Goal: Transaction & Acquisition: Book appointment/travel/reservation

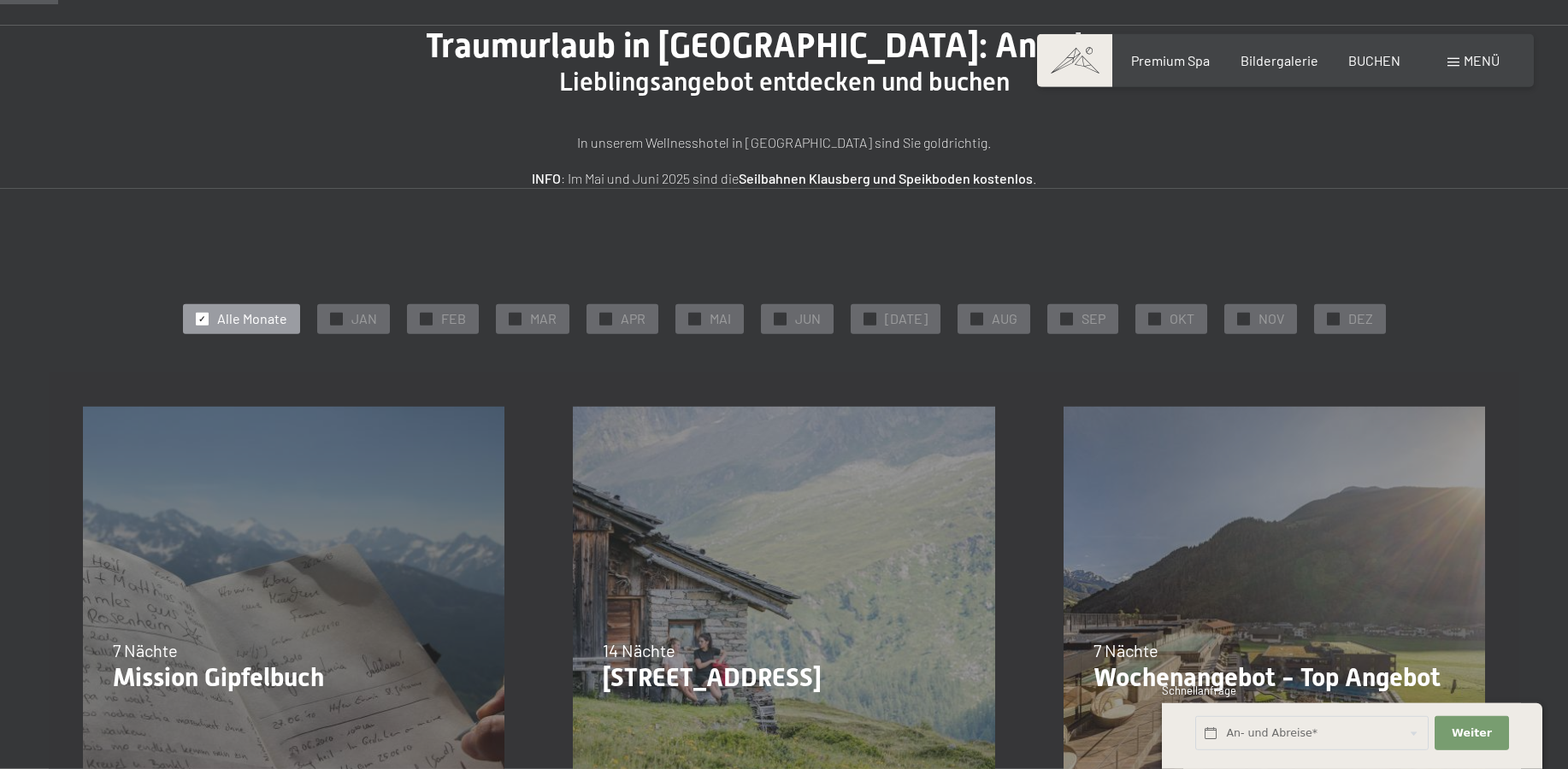
scroll to position [174, 0]
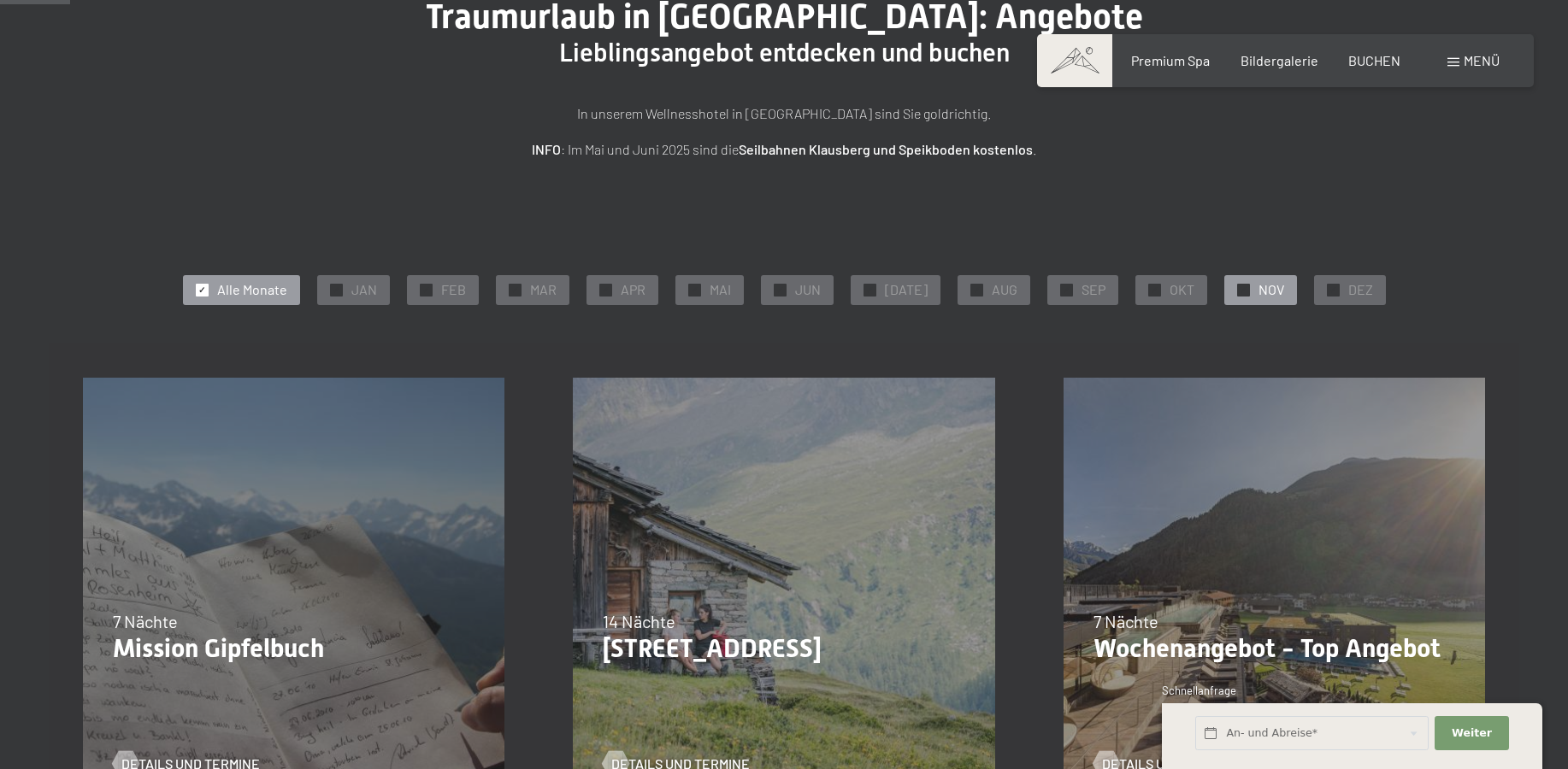
click at [1244, 290] on div "✓ NOV" at bounding box center [1260, 289] width 73 height 29
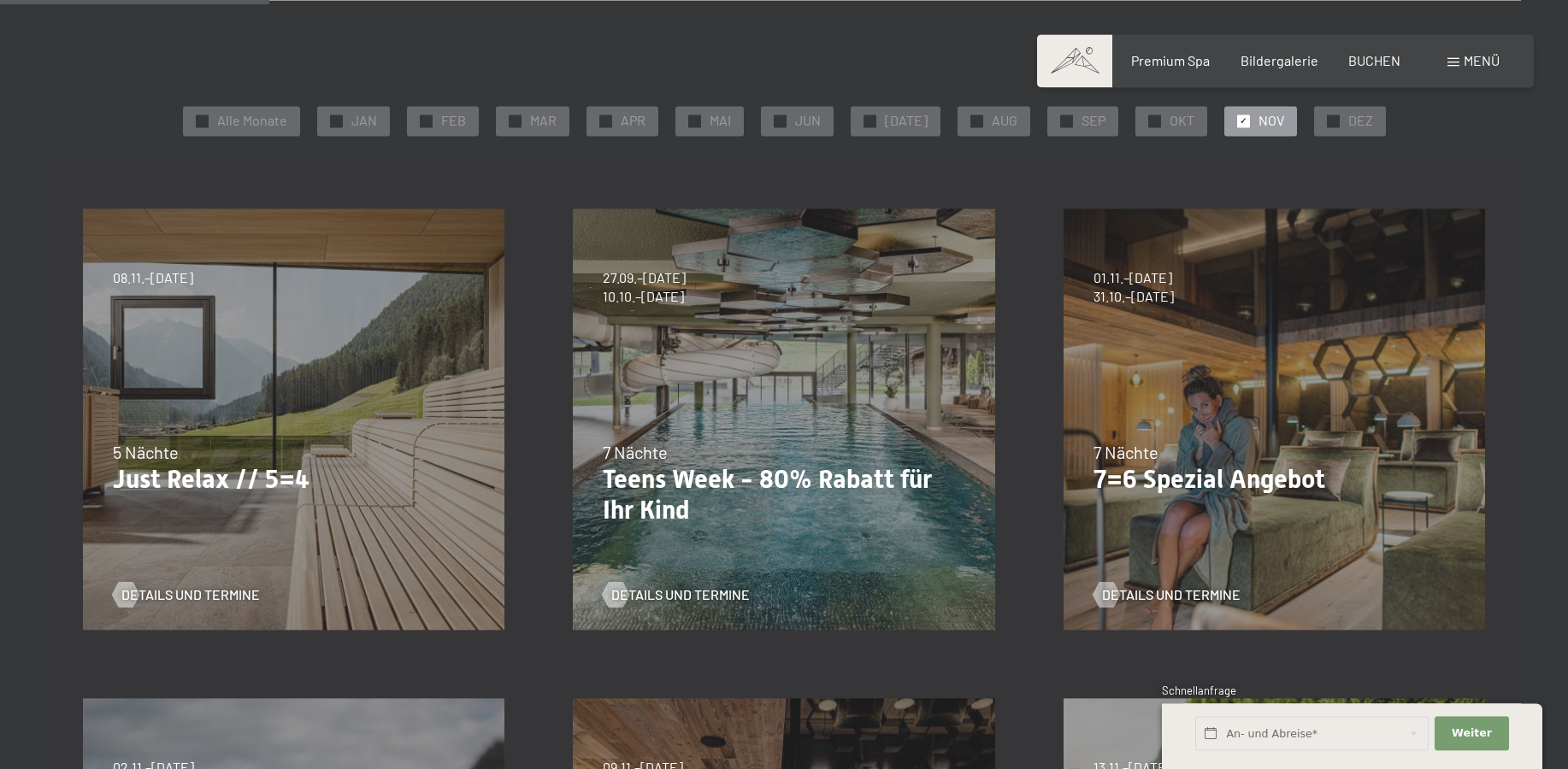
scroll to position [349, 0]
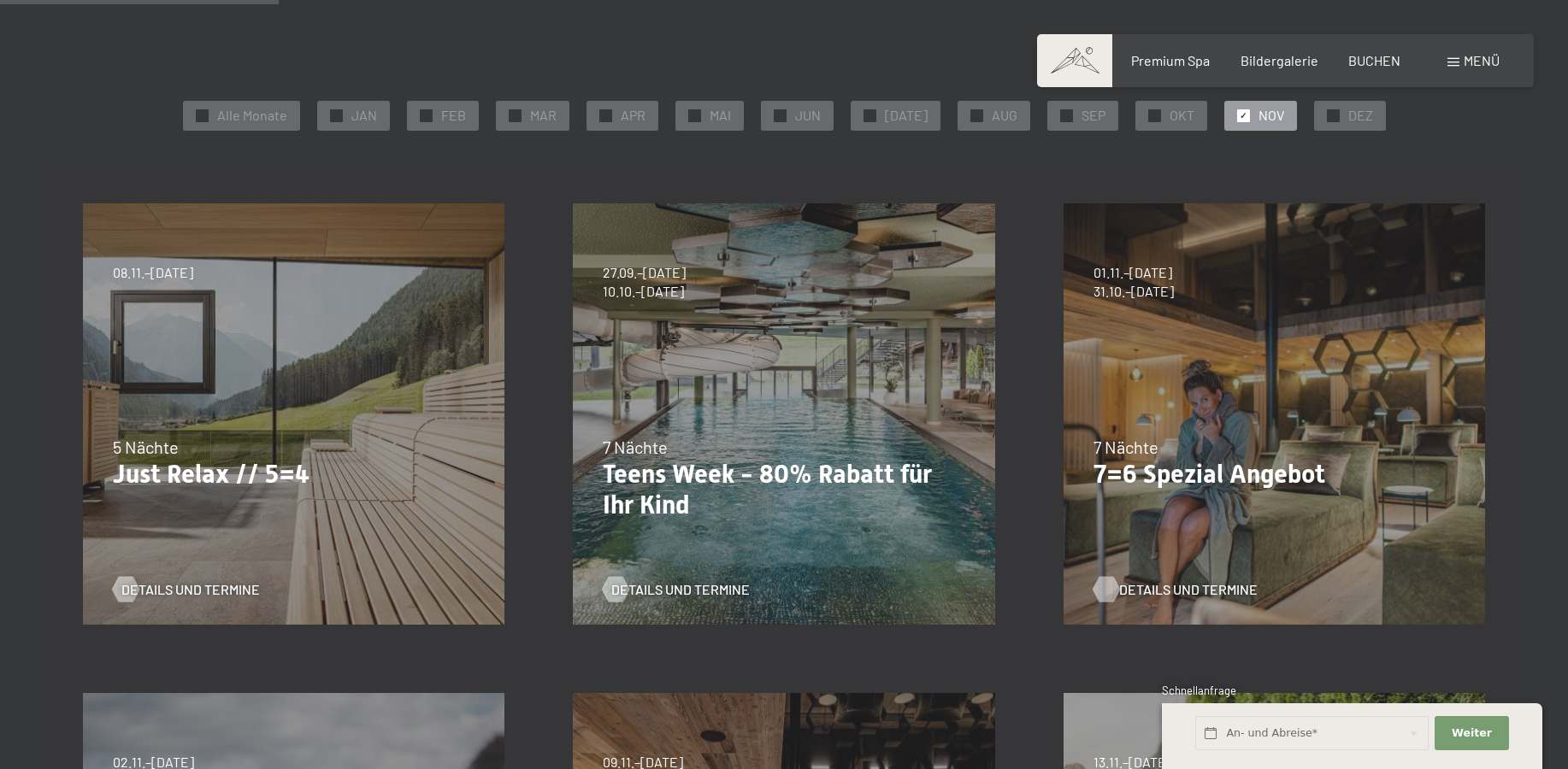
click at [1146, 584] on span "Details und Termine" at bounding box center [1187, 589] width 138 height 19
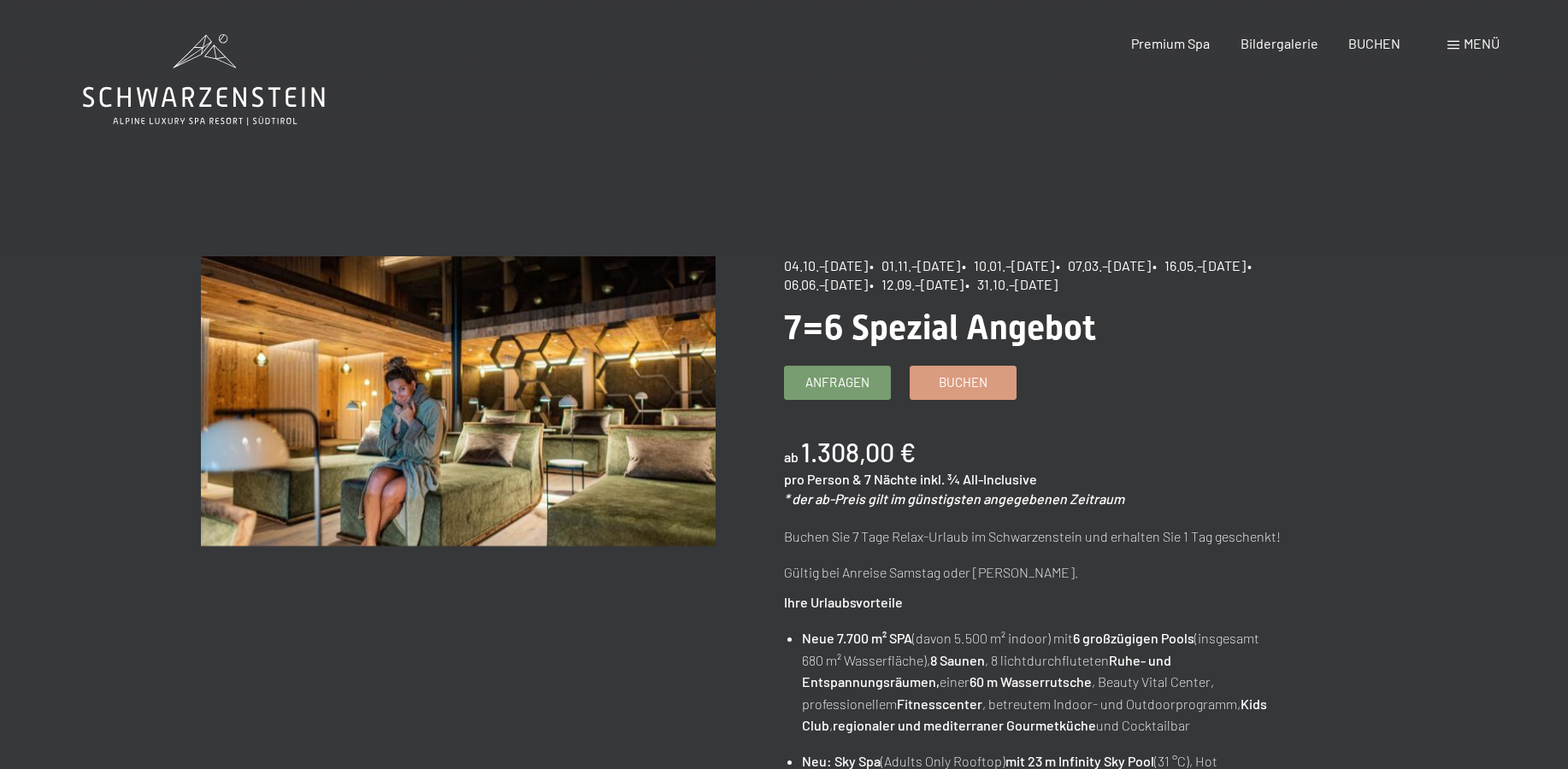
click at [1462, 45] on div "Menü" at bounding box center [1473, 43] width 52 height 19
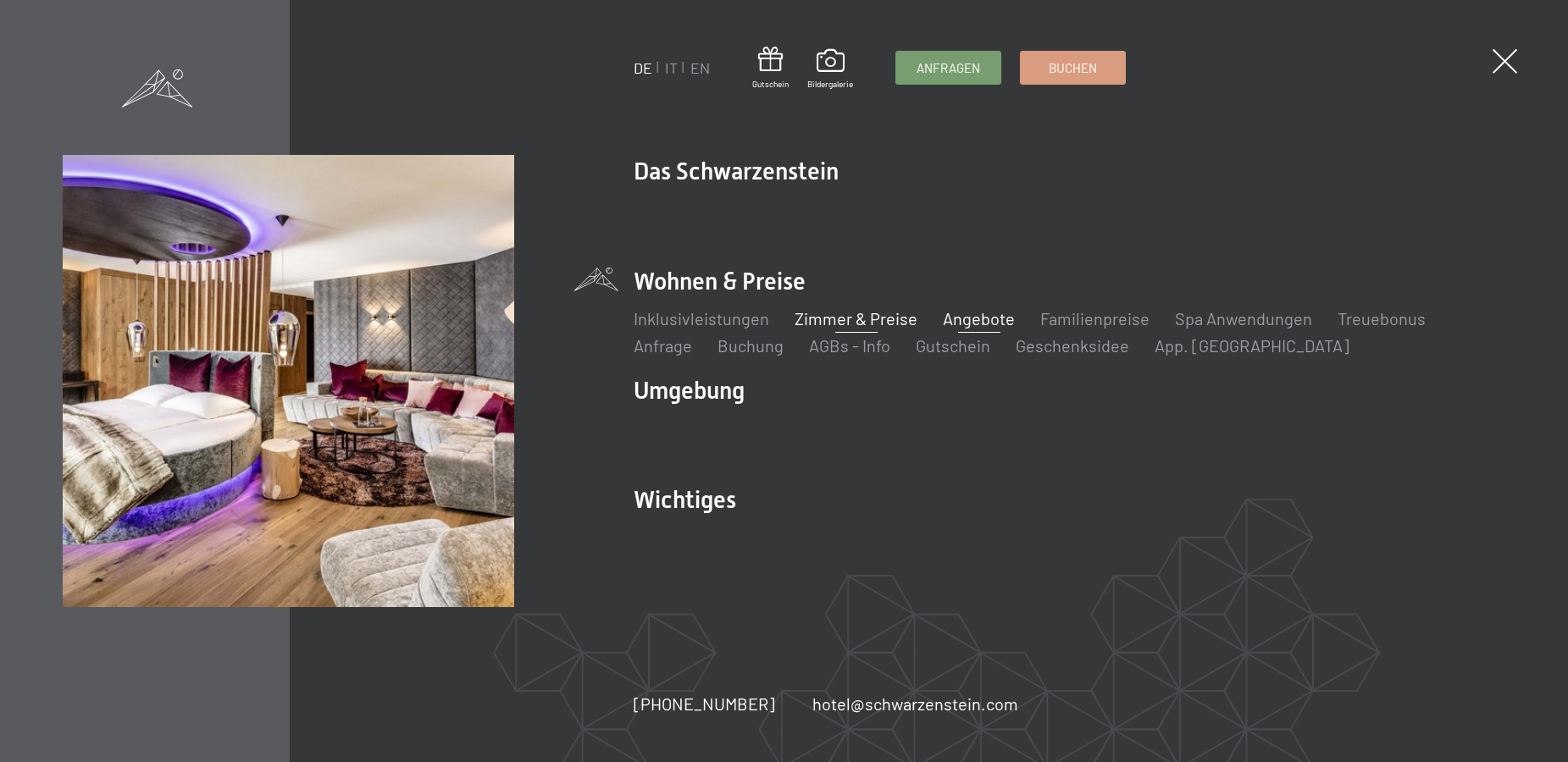
click at [849, 311] on link "Zimmer & Preise" at bounding box center [856, 318] width 123 height 21
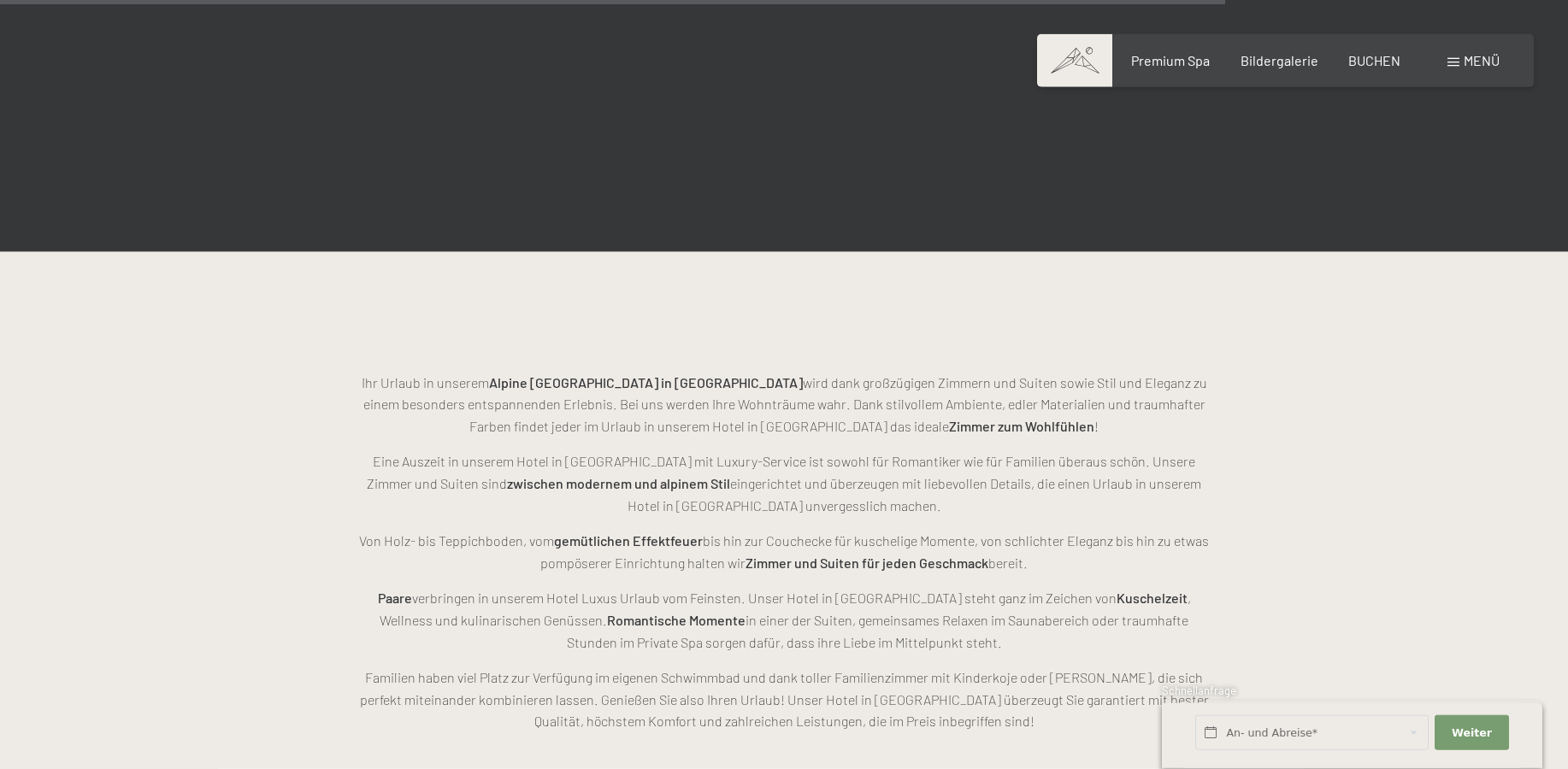
scroll to position [4271, 0]
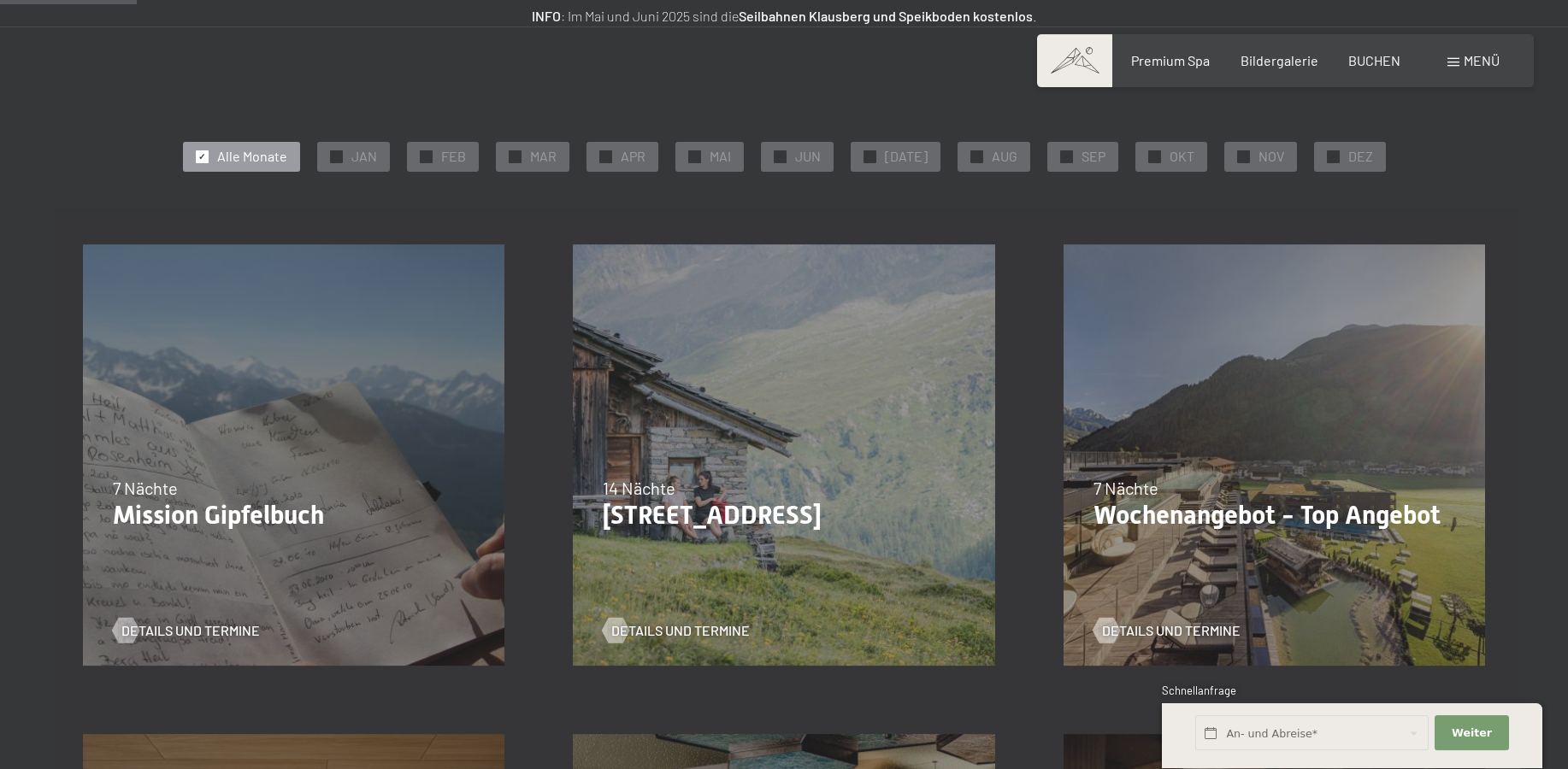
scroll to position [349, 0]
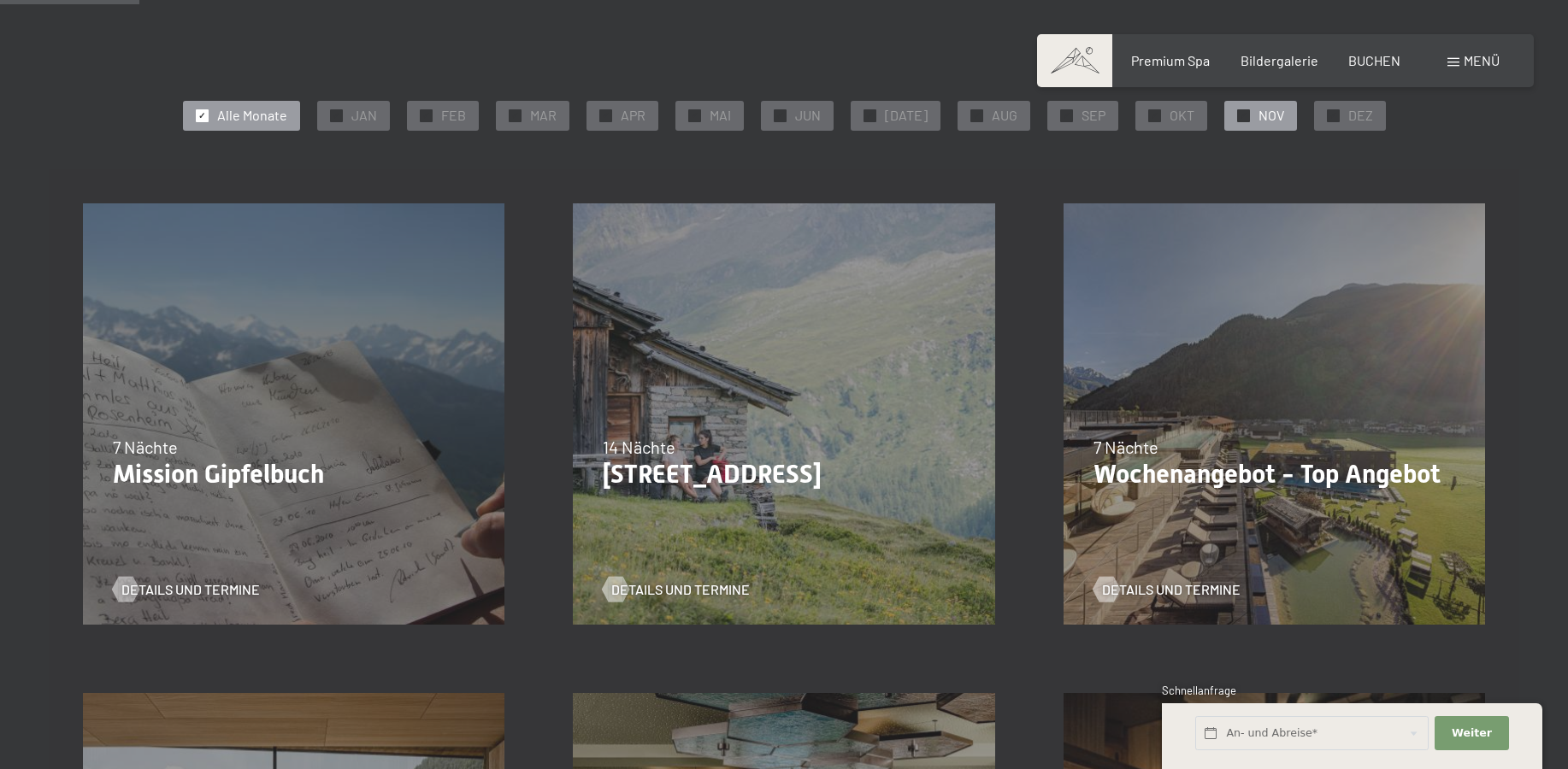
click at [1245, 118] on div "✓ NOV" at bounding box center [1260, 115] width 73 height 29
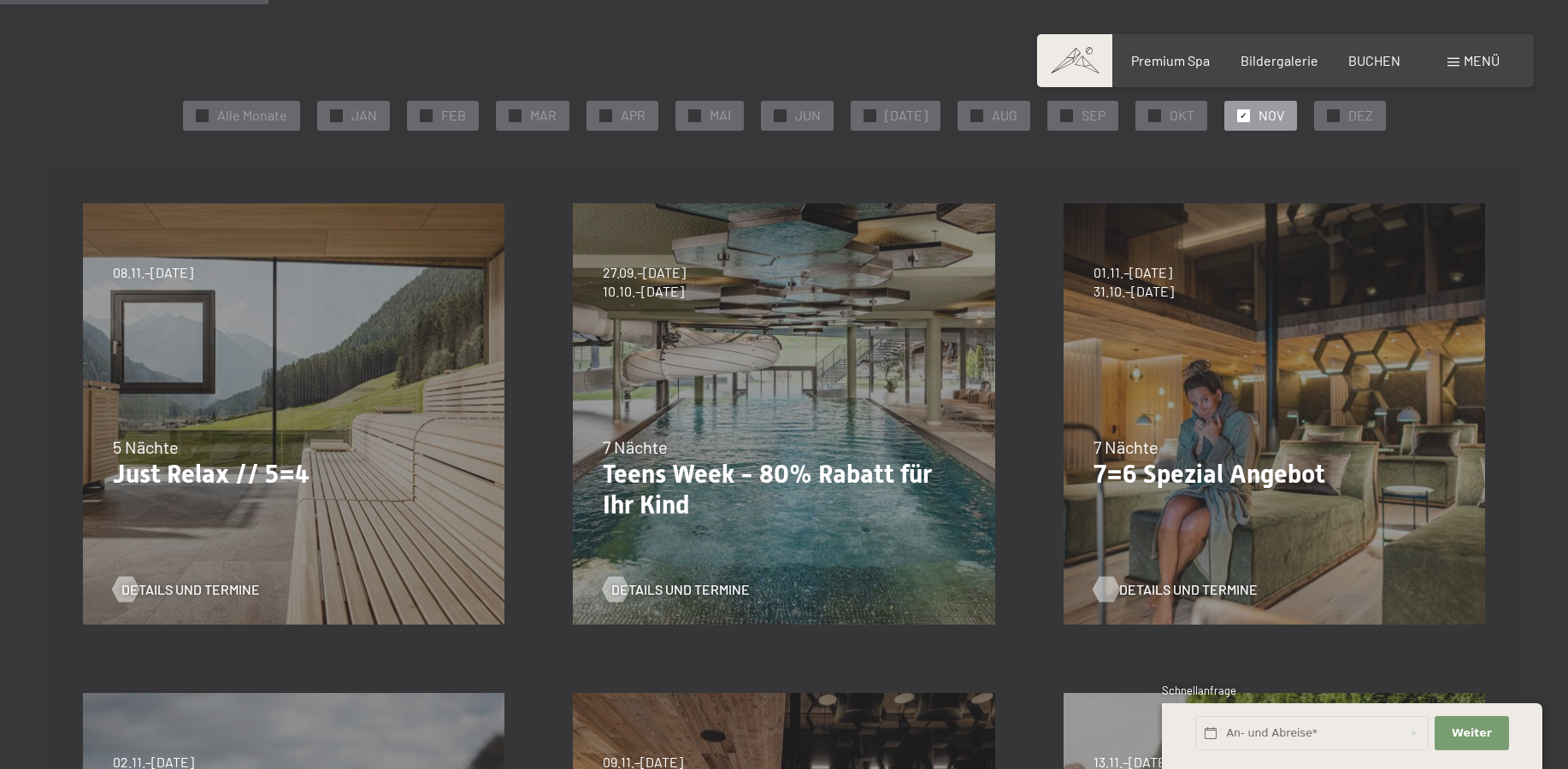
click at [1195, 589] on span "Details und Termine" at bounding box center [1187, 589] width 138 height 19
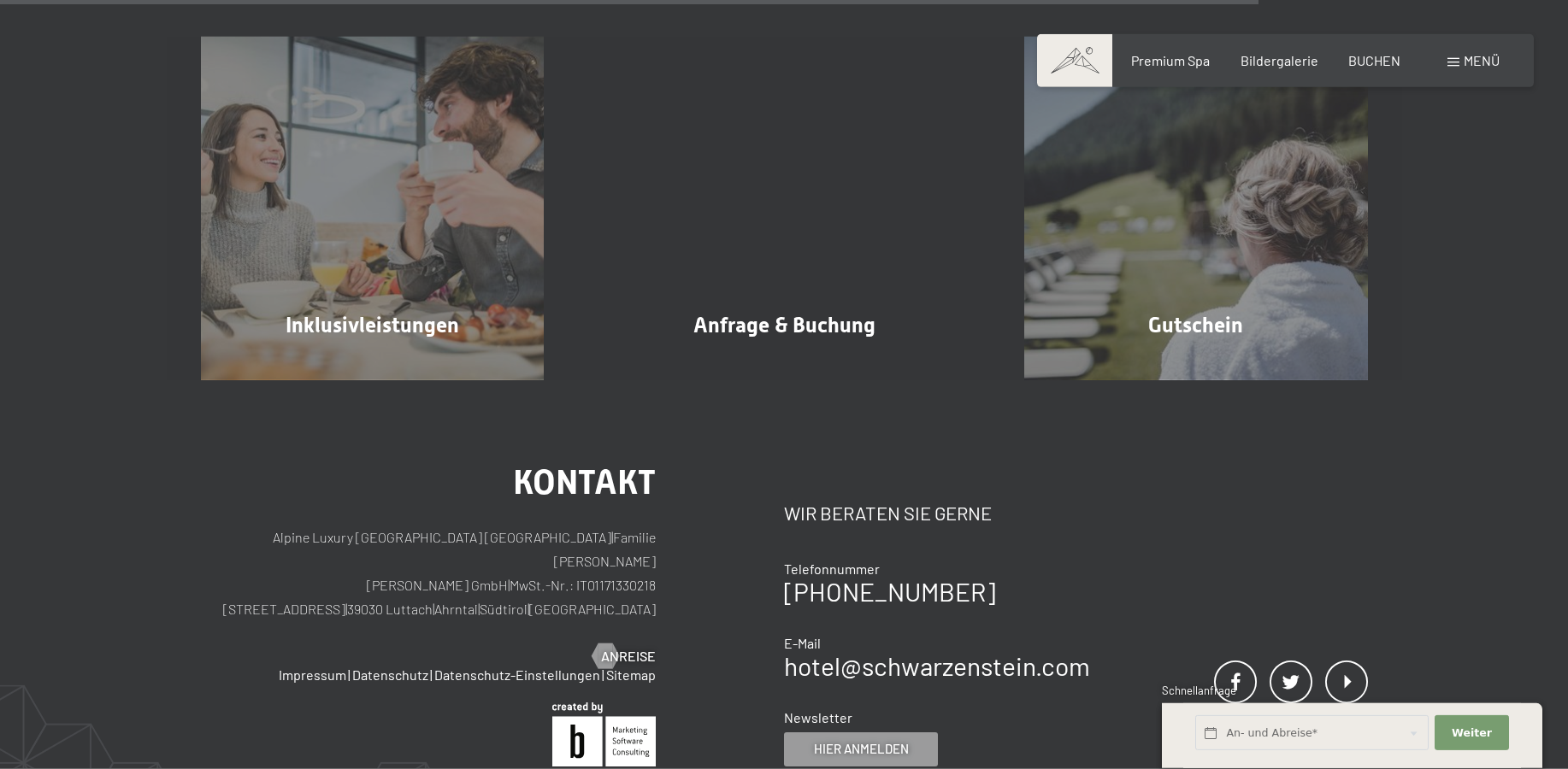
scroll to position [1656, 0]
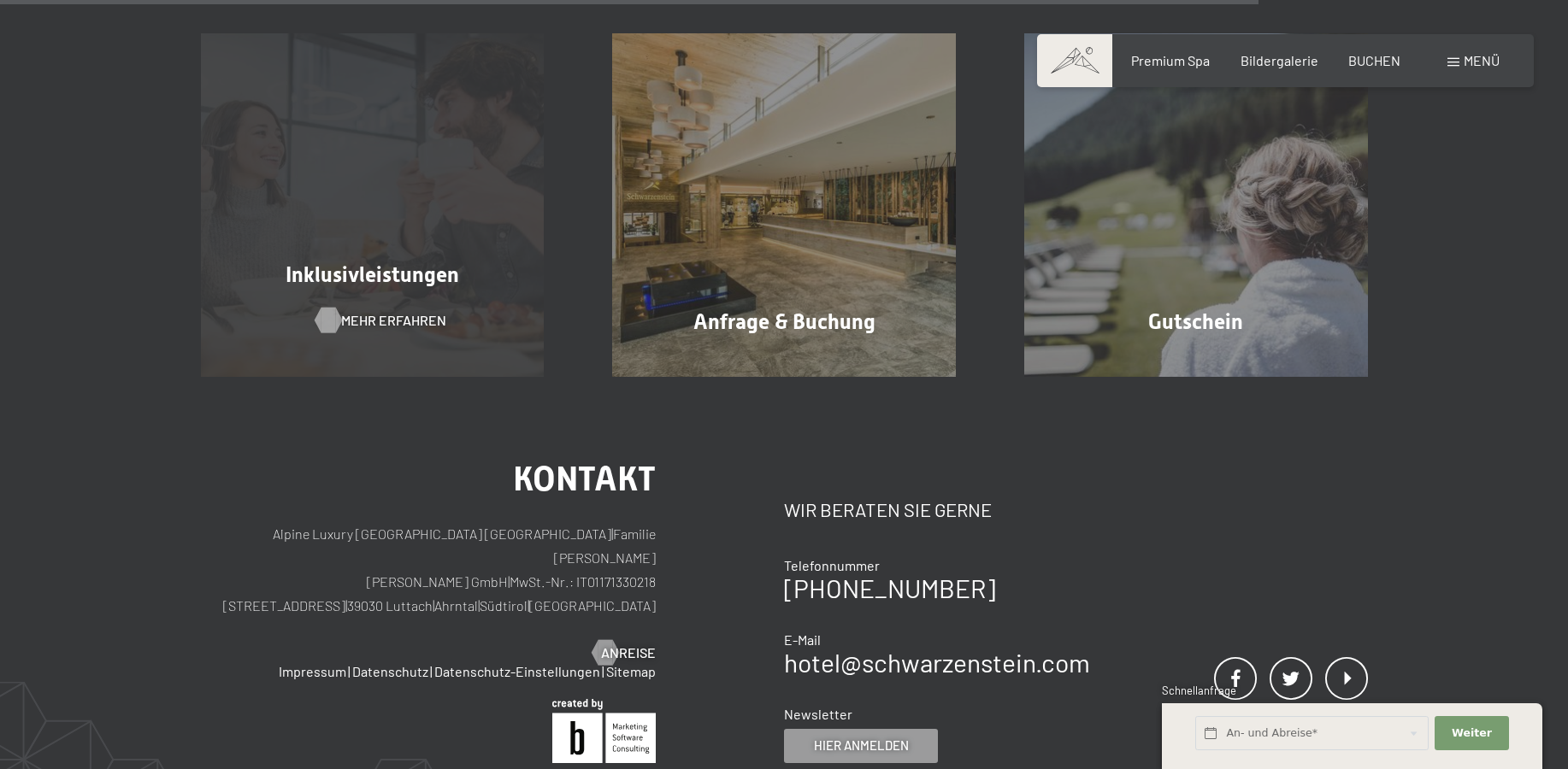
click at [414, 325] on span "Mehr erfahren" at bounding box center [393, 320] width 105 height 19
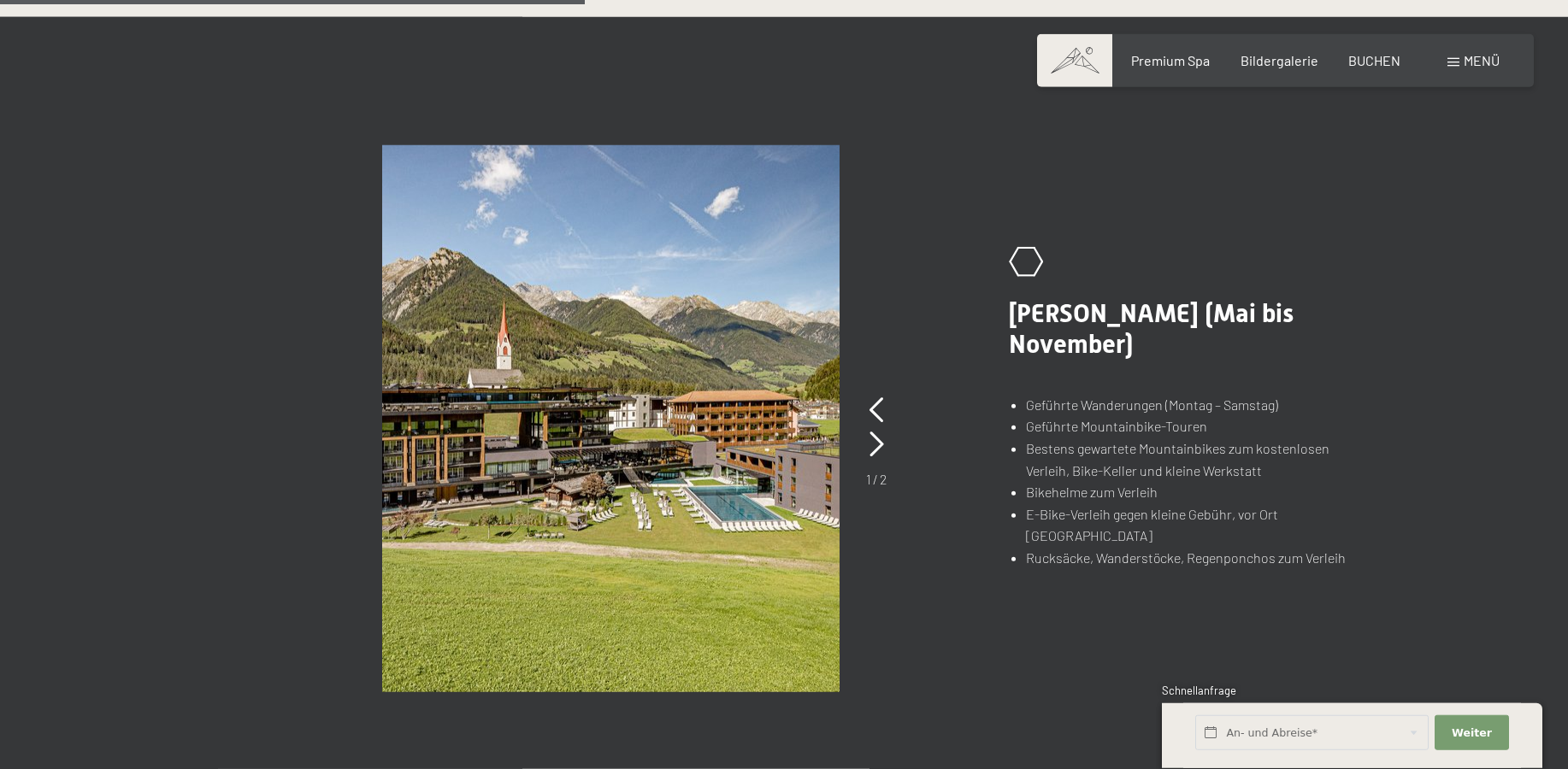
scroll to position [1182, 0]
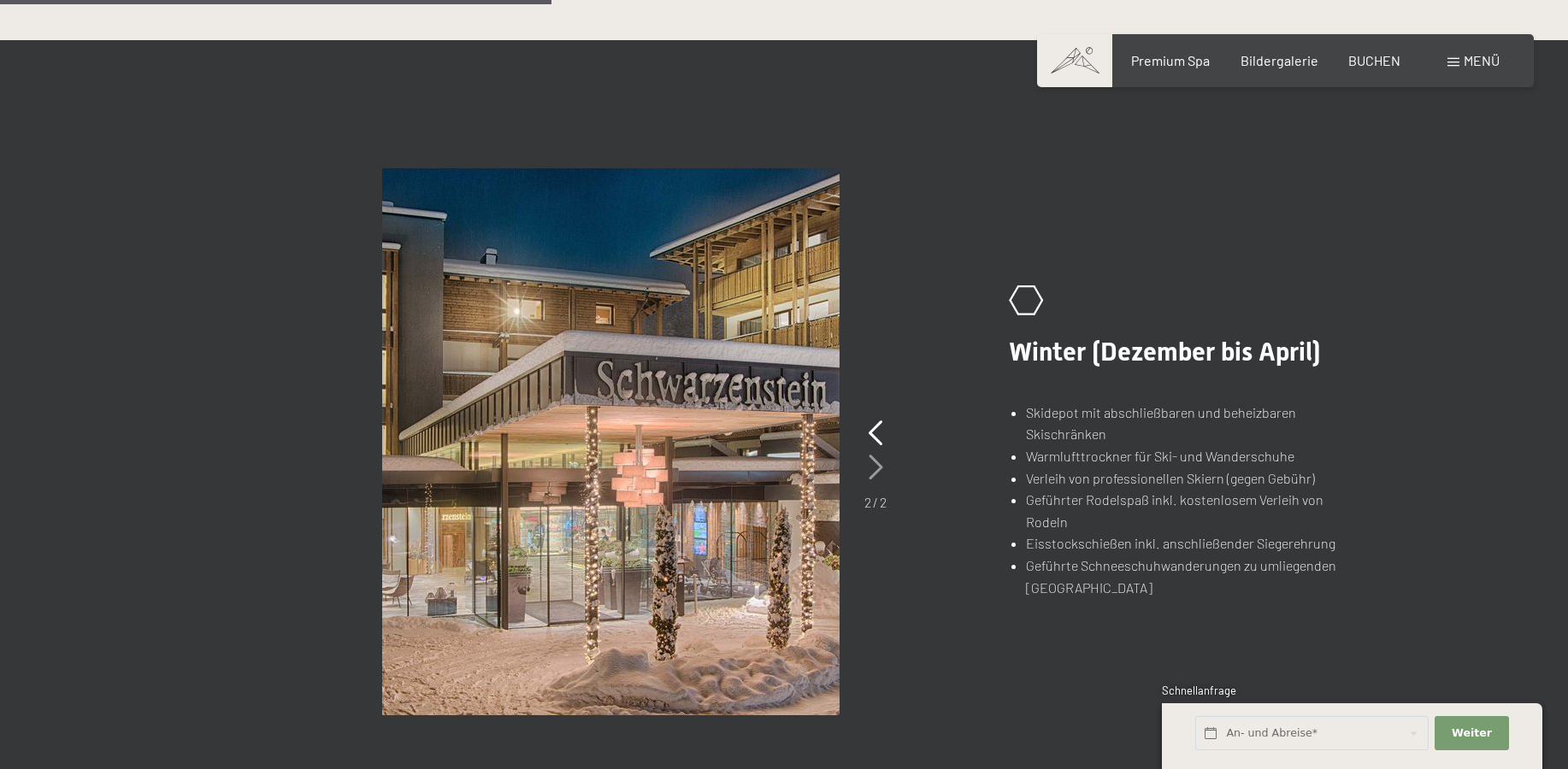
click at [873, 472] on icon at bounding box center [875, 468] width 15 height 26
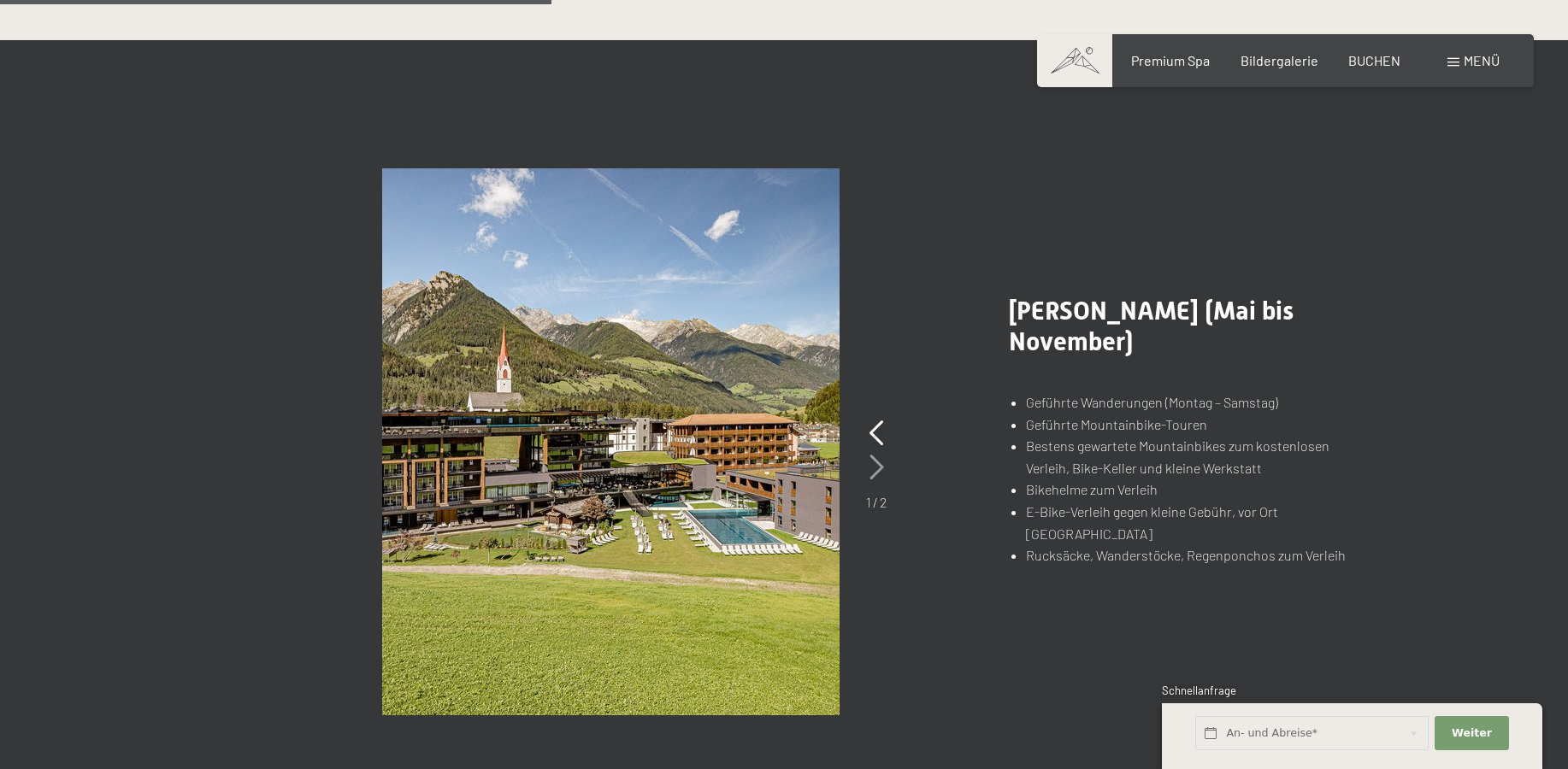
click at [873, 472] on icon at bounding box center [876, 468] width 15 height 26
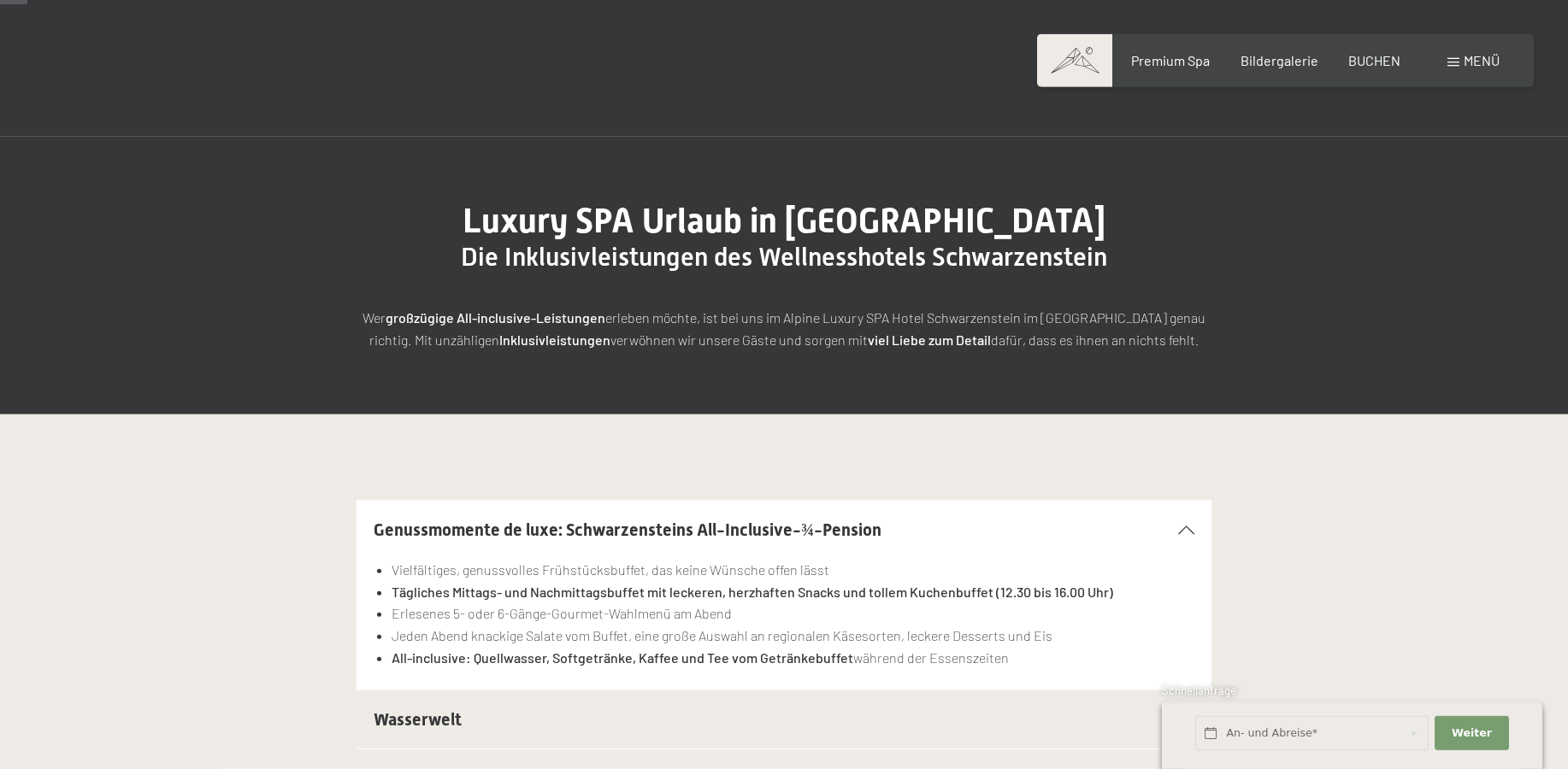
scroll to position [0, 0]
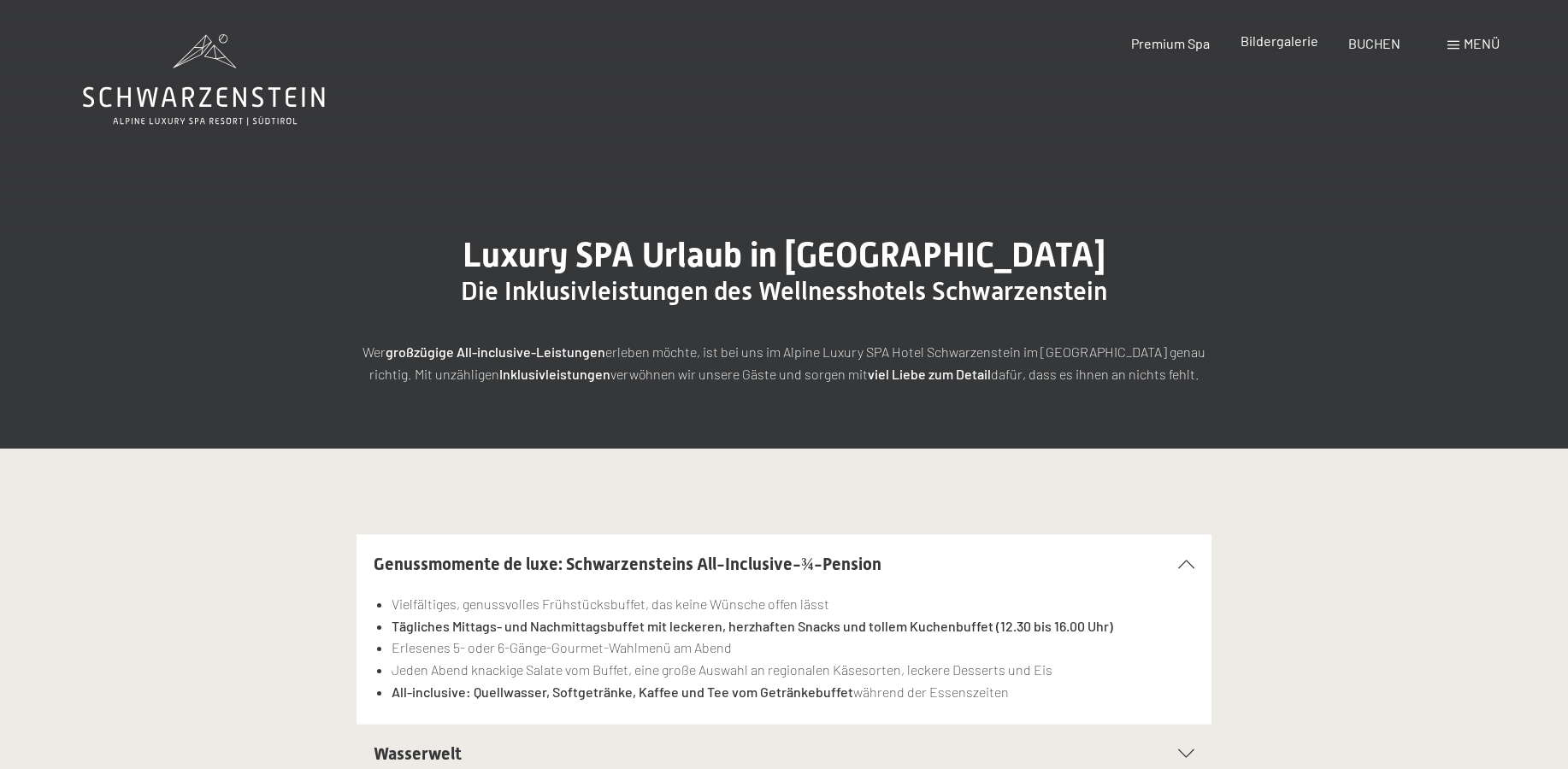
click at [1255, 43] on span "Bildergalerie" at bounding box center [1279, 41] width 78 height 16
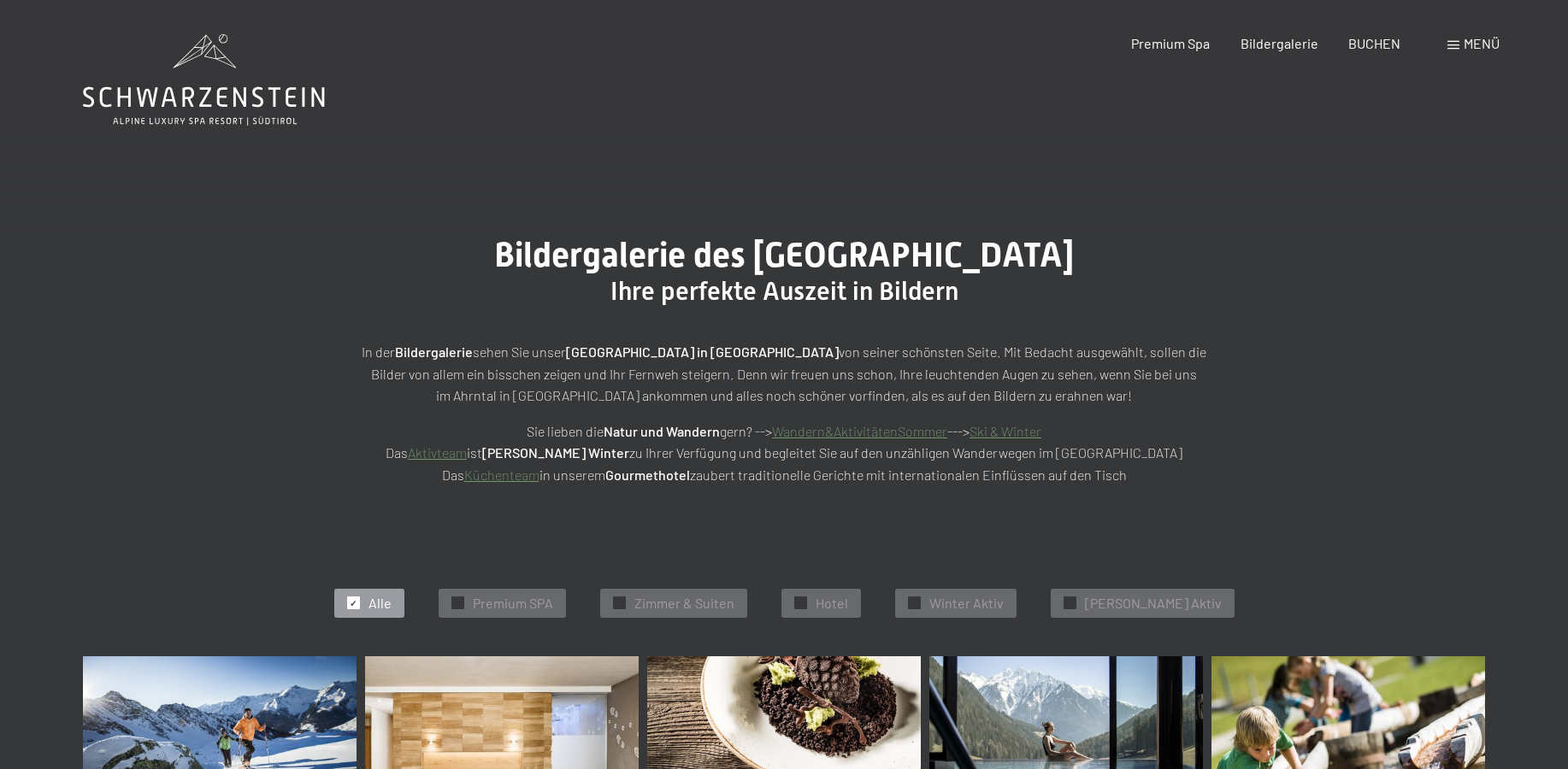
click at [529, 478] on link "Küchenteam" at bounding box center [502, 475] width 76 height 16
